Goal: Information Seeking & Learning: Check status

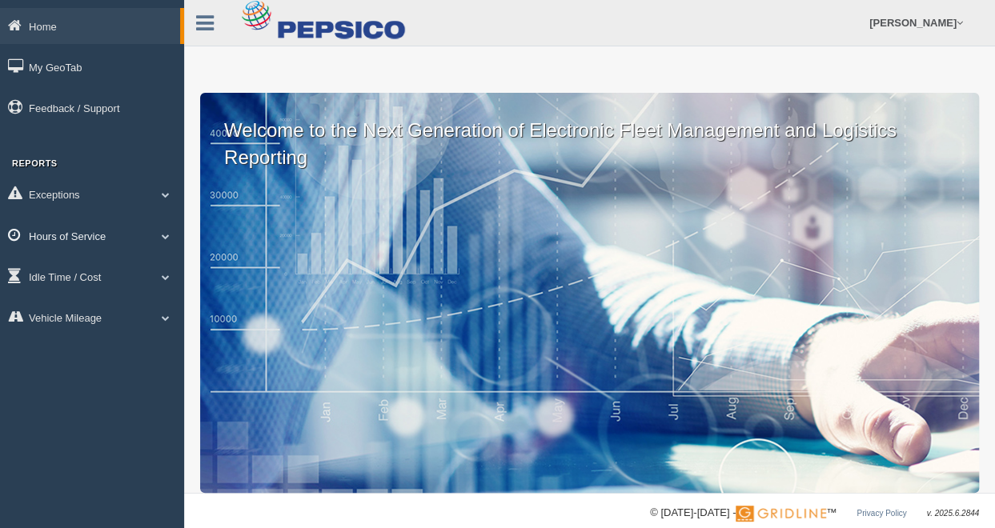
click at [90, 235] on link "Hours of Service" at bounding box center [92, 236] width 184 height 36
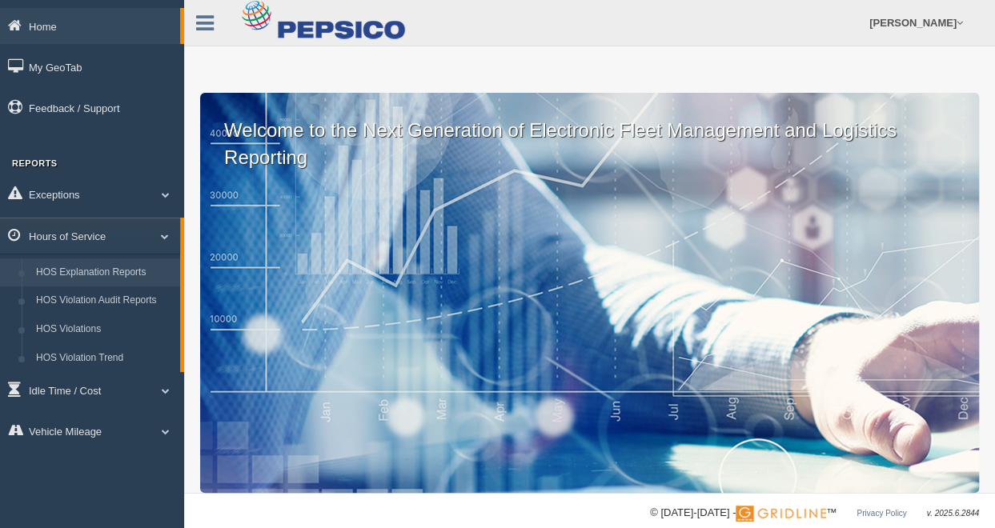
click at [120, 276] on link "HOS Explanation Reports" at bounding box center [104, 273] width 151 height 29
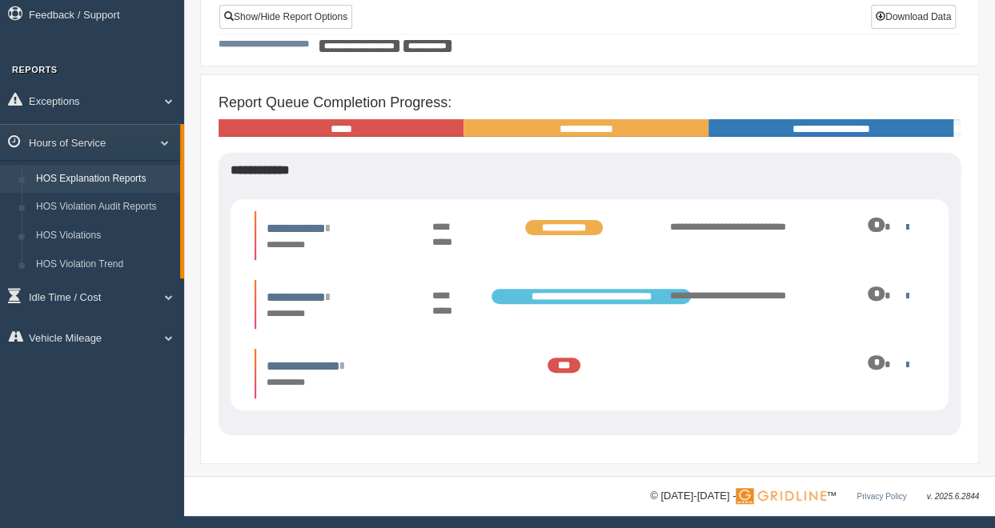
scroll to position [94, 0]
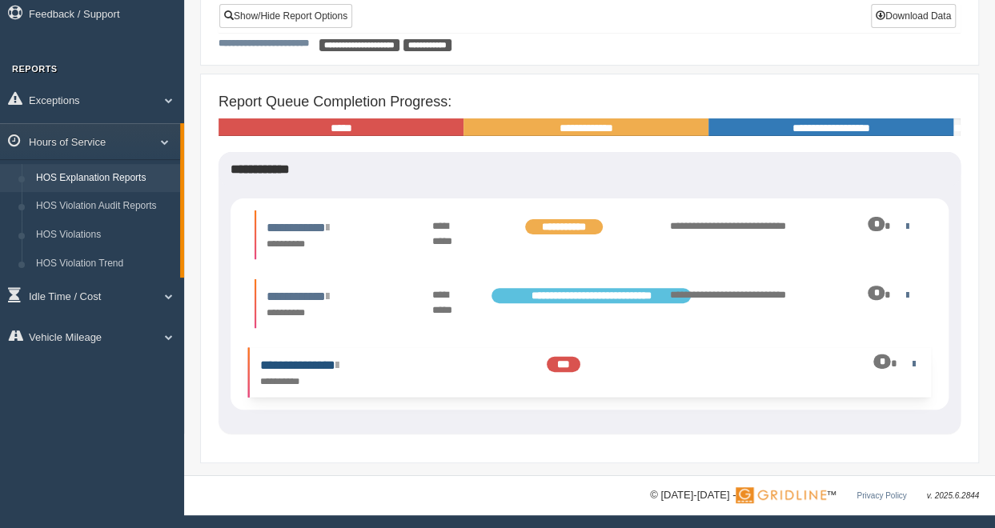
click at [339, 367] on link "**********" at bounding box center [299, 365] width 78 height 12
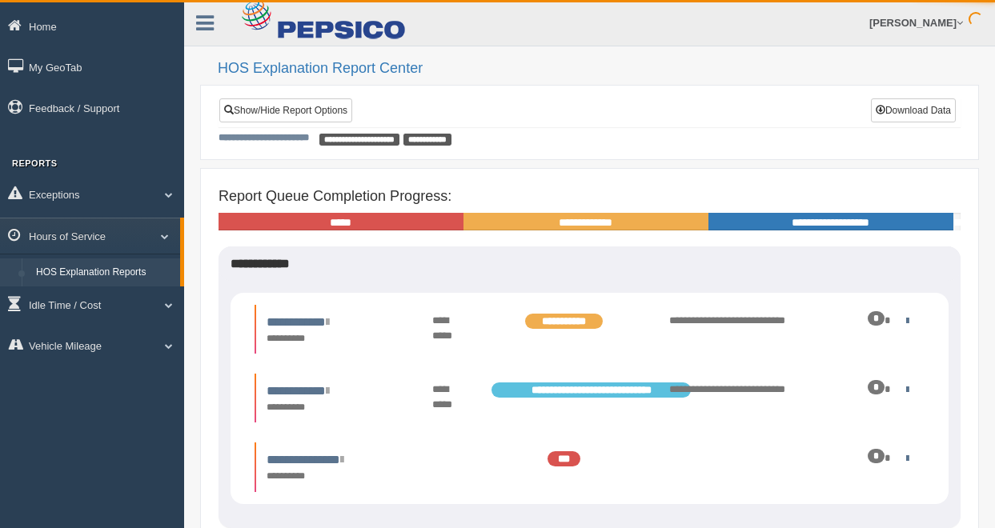
scroll to position [94, 0]
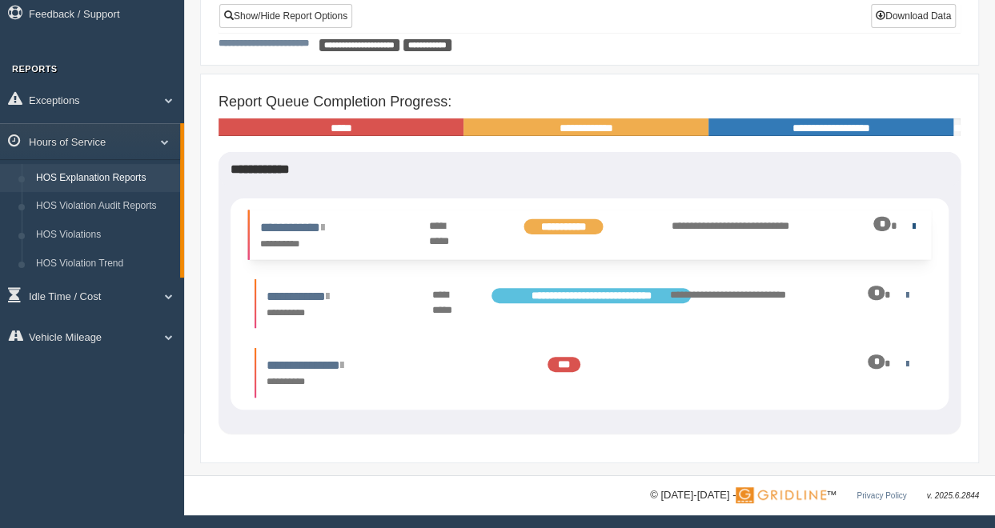
click at [906, 224] on link at bounding box center [910, 226] width 10 height 10
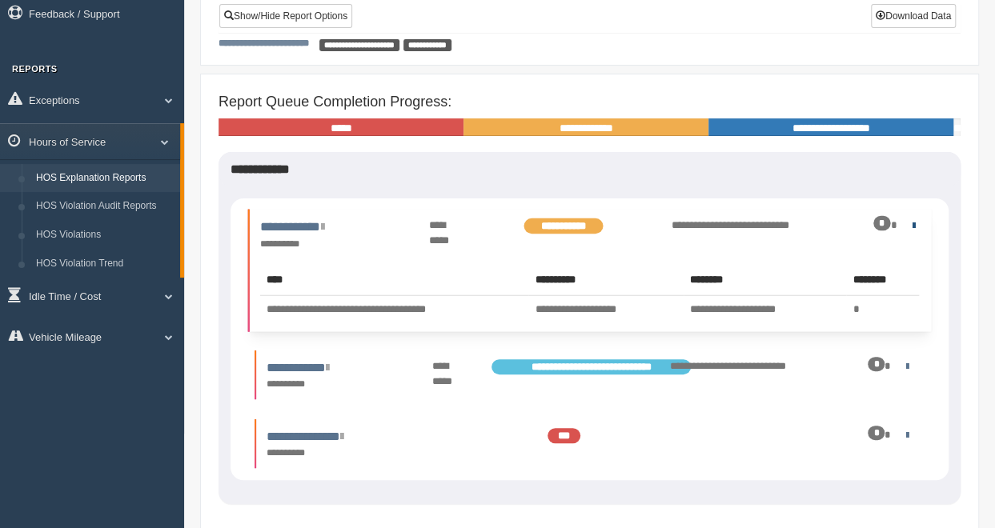
click at [906, 224] on link at bounding box center [910, 225] width 10 height 10
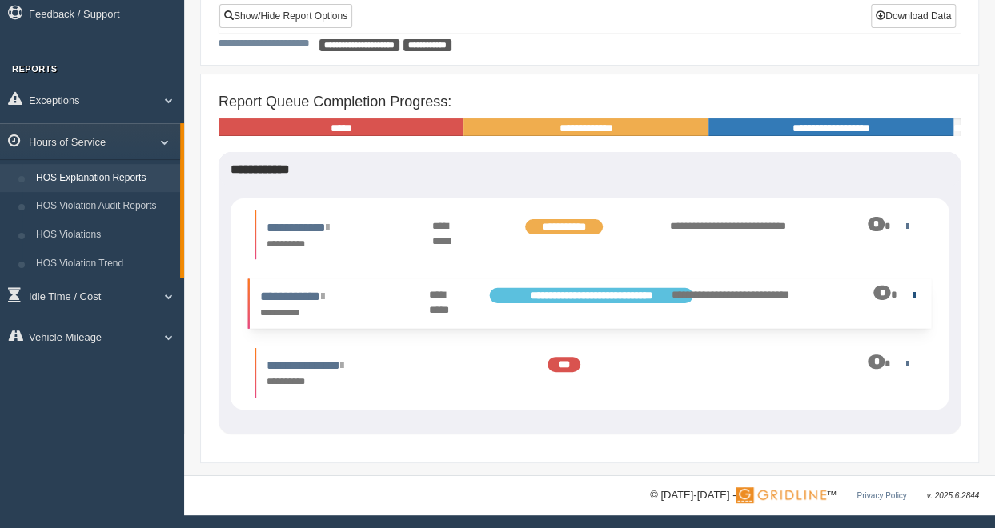
click at [906, 295] on link at bounding box center [910, 295] width 10 height 10
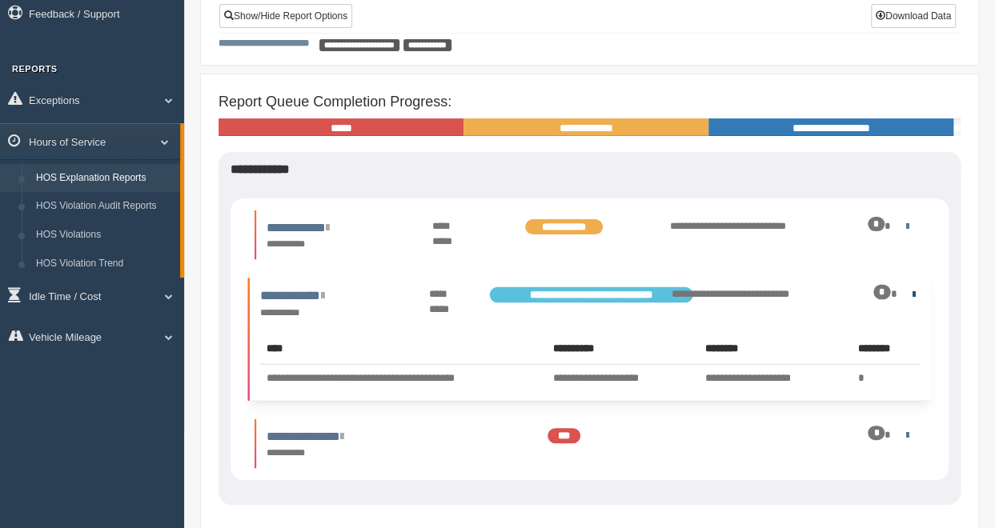
click at [906, 295] on link at bounding box center [910, 294] width 10 height 10
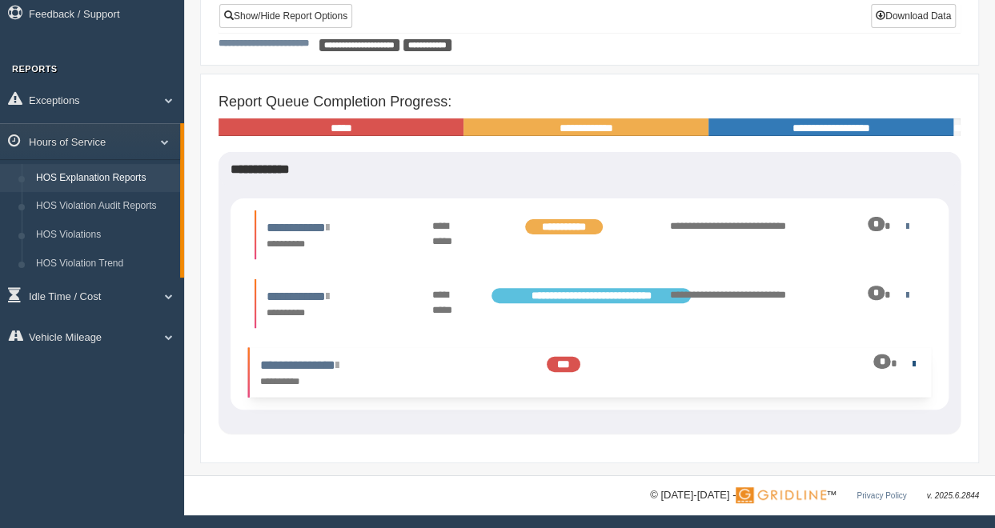
click at [909, 359] on link at bounding box center [910, 364] width 10 height 10
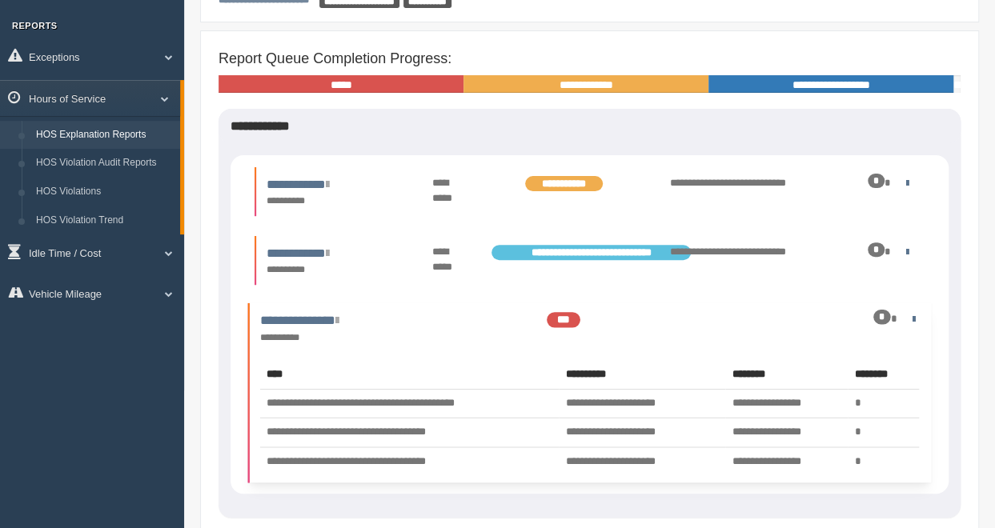
scroll to position [0, 0]
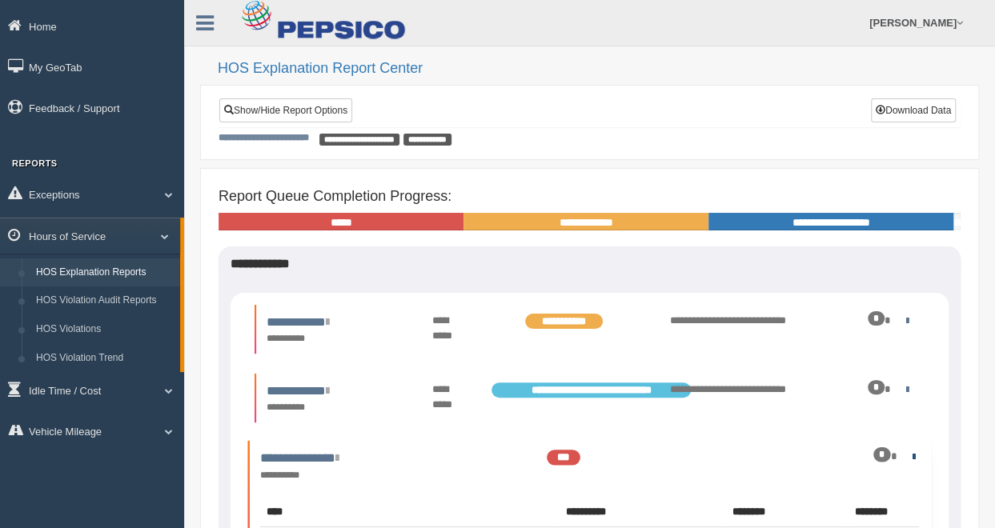
click at [909, 459] on link at bounding box center [910, 456] width 10 height 10
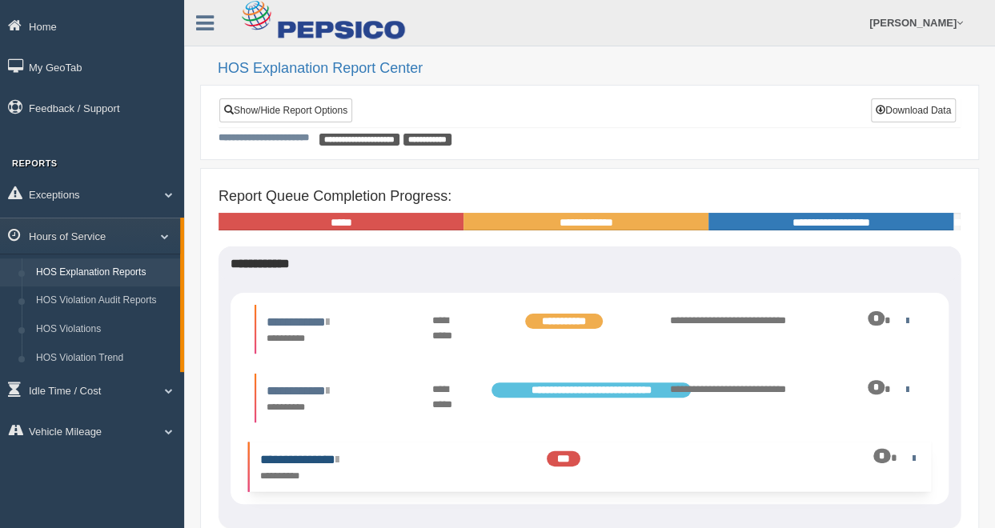
click at [337, 459] on link "**********" at bounding box center [299, 460] width 78 height 12
